Goal: Navigation & Orientation: Understand site structure

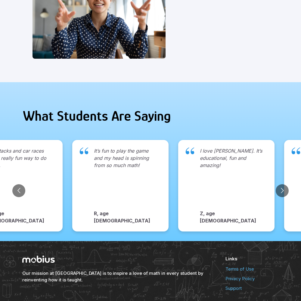
scroll to position [619, 0]
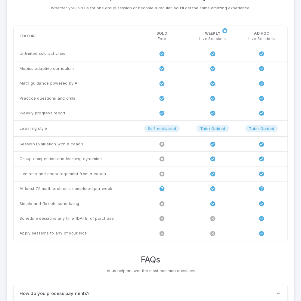
scroll to position [462, 0]
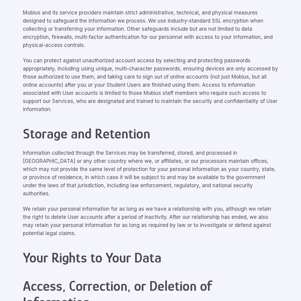
scroll to position [2709, 0]
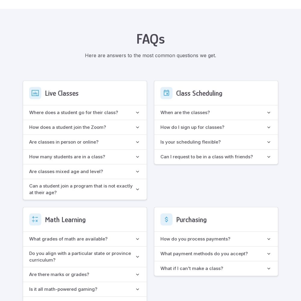
scroll to position [535, 0]
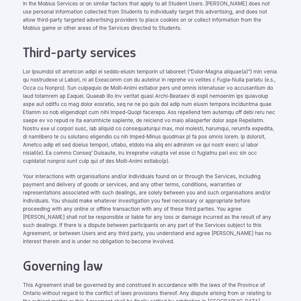
scroll to position [2709, 0]
